Goal: Information Seeking & Learning: Check status

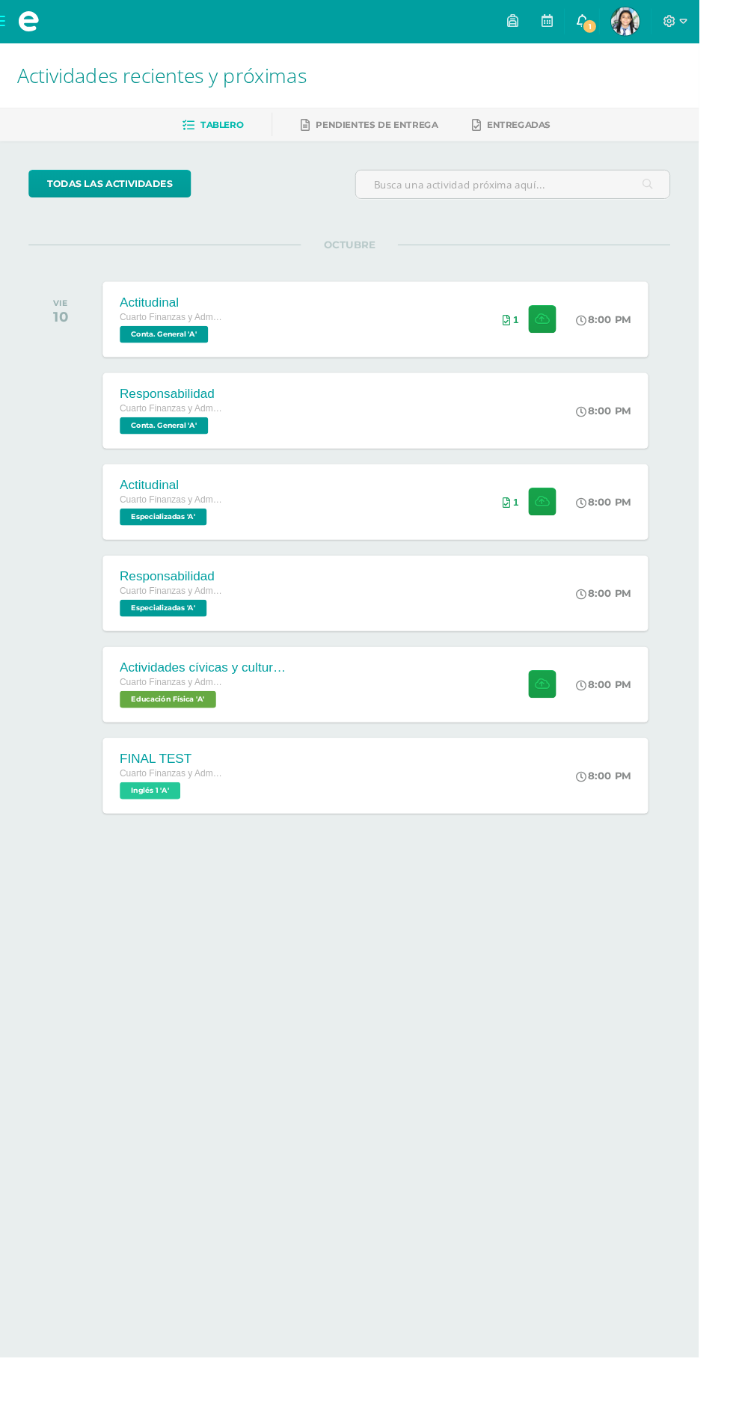
click at [616, 20] on icon at bounding box center [610, 21] width 12 height 13
click at [118, 198] on link "todas las Actividades" at bounding box center [115, 192] width 171 height 29
click at [674, 22] on span "Luz Mariangel Mi Perfil" at bounding box center [656, 22] width 36 height 30
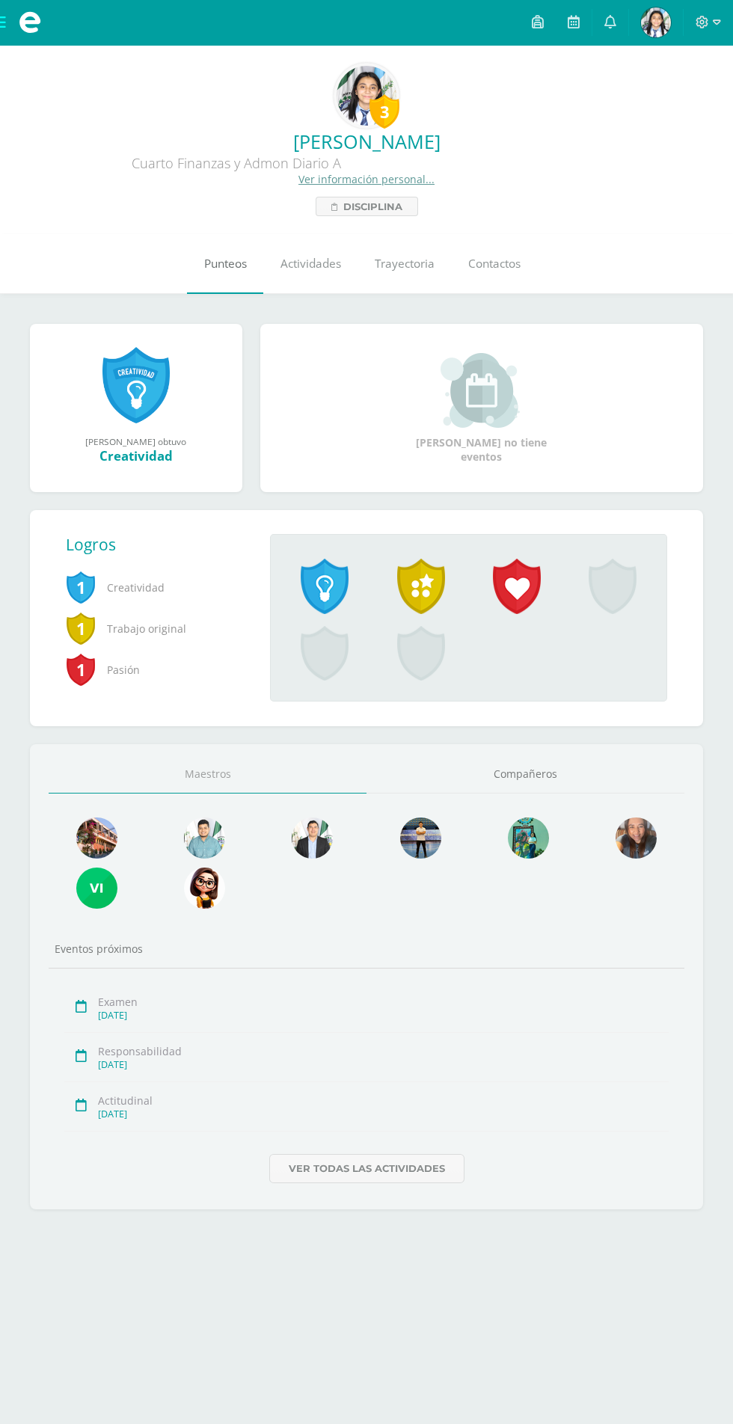
click at [202, 246] on link "Punteos" at bounding box center [225, 264] width 76 height 60
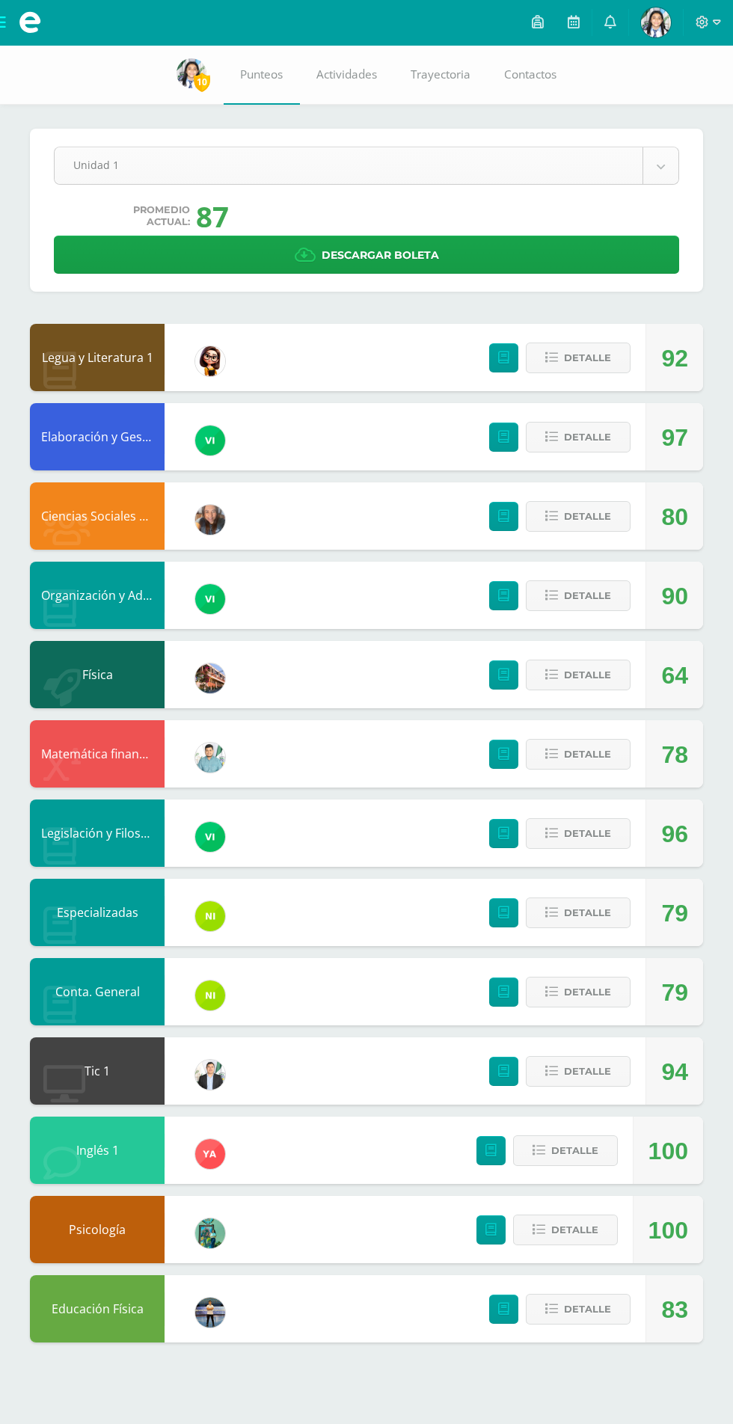
click at [648, 179] on body "Mis cursos Archivos Cerrar panel Ciencias Sociales y Formación Ciudadana Cuarto…" at bounding box center [366, 686] width 733 height 1372
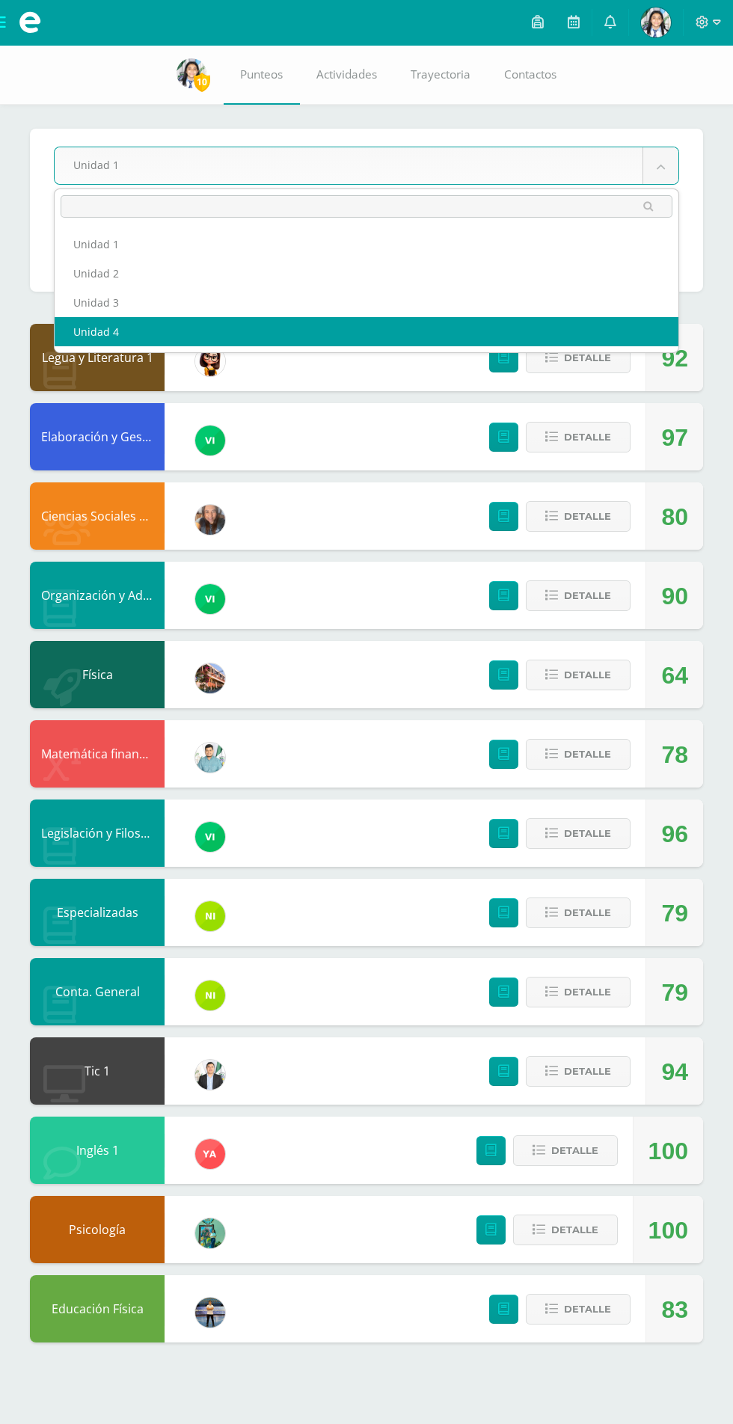
select select "Unidad 4"
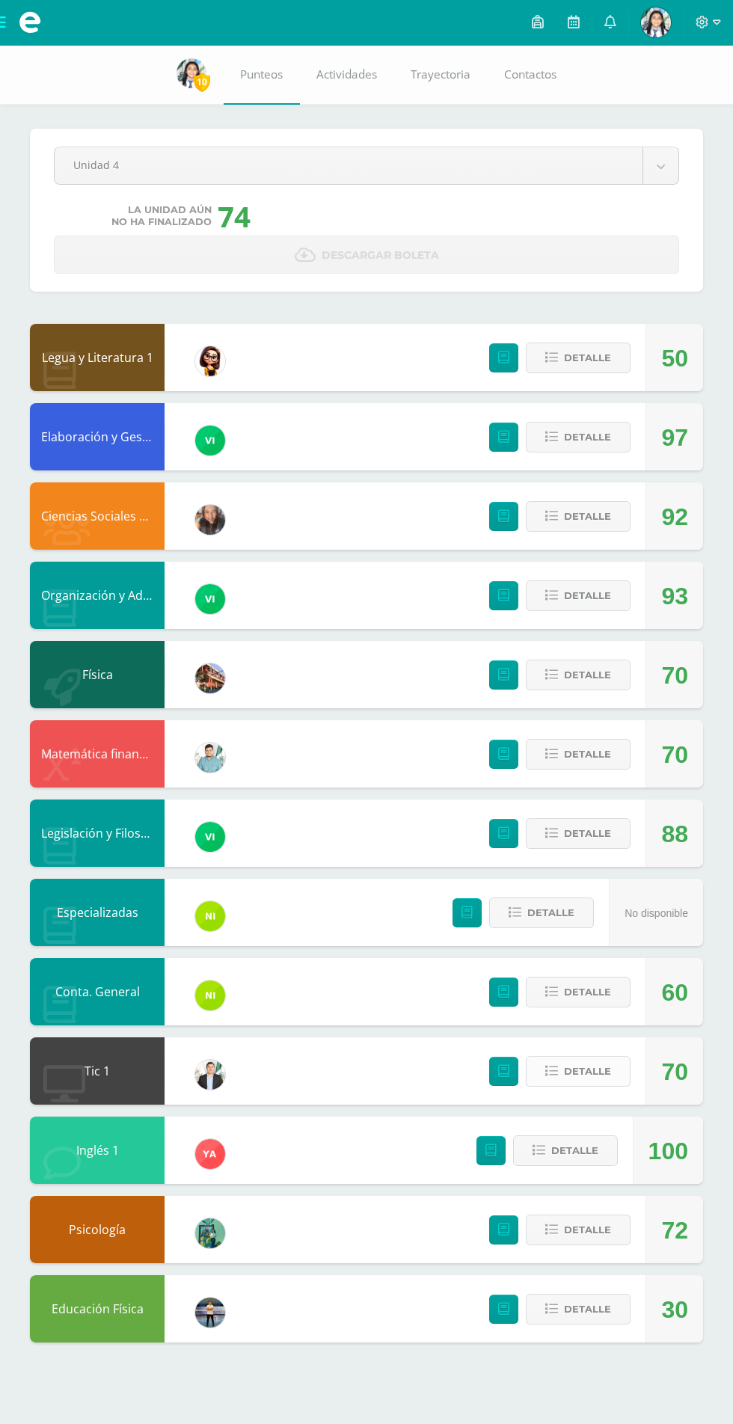
click at [612, 1065] on button "Detalle" at bounding box center [578, 1071] width 105 height 31
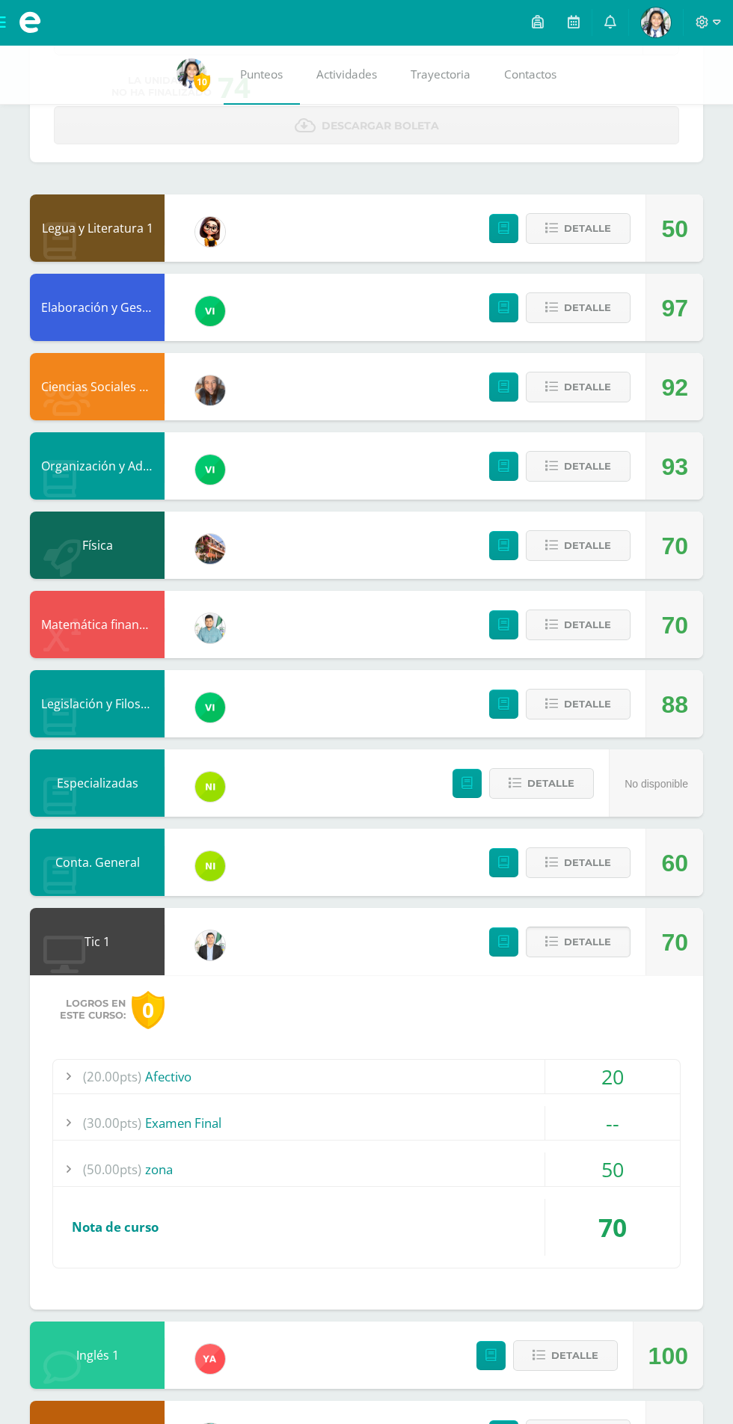
scroll to position [130, 0]
click at [581, 1346] on span "Detalle" at bounding box center [574, 1355] width 47 height 28
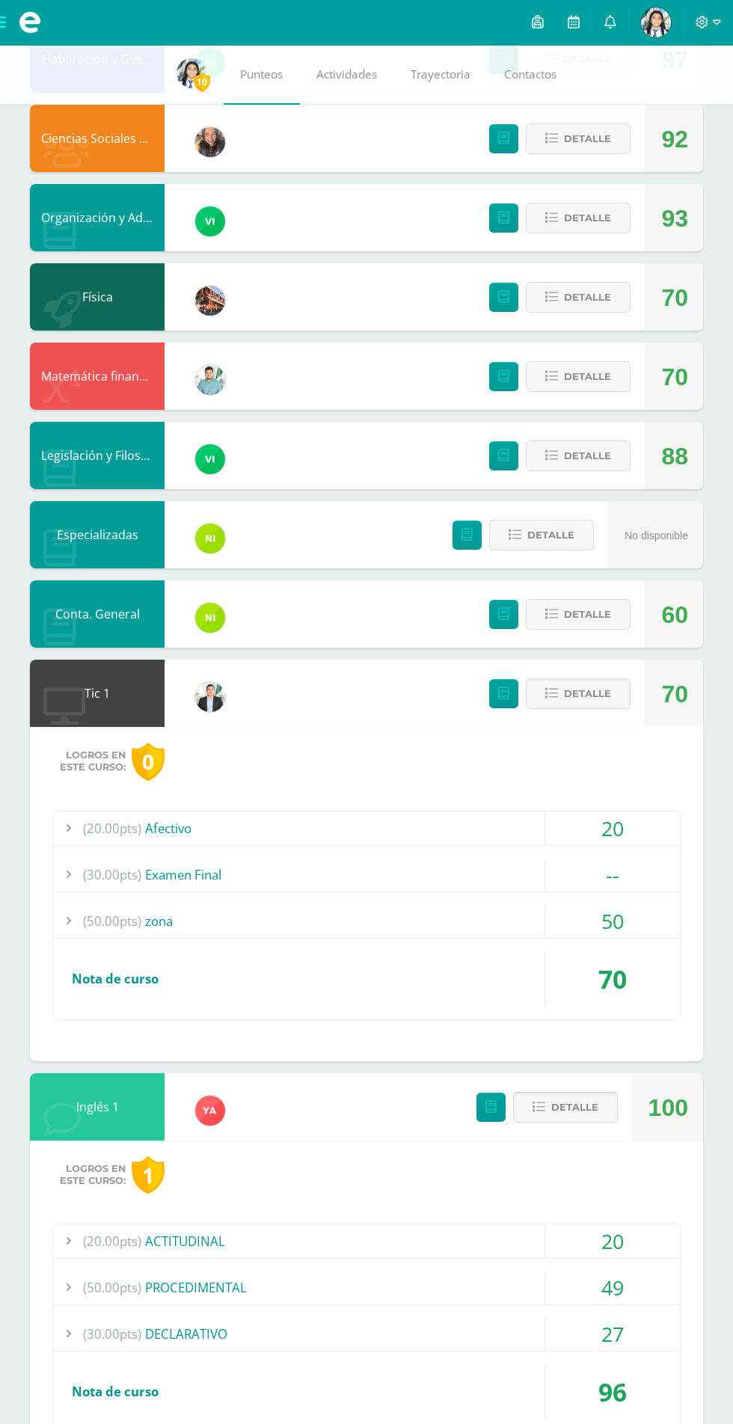
scroll to position [665, 0]
